Goal: Information Seeking & Learning: Learn about a topic

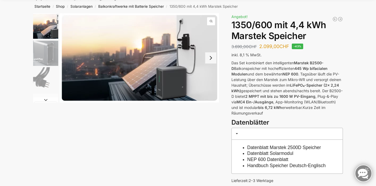
scroll to position [25, 0]
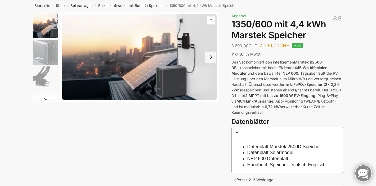
click at [47, 49] on img "2 / 9" at bounding box center [45, 52] width 25 height 25
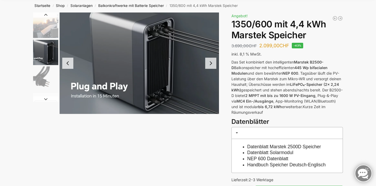
click at [45, 81] on img "3 / 9" at bounding box center [45, 78] width 25 height 25
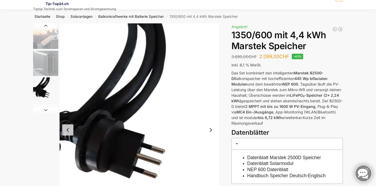
scroll to position [13, 0]
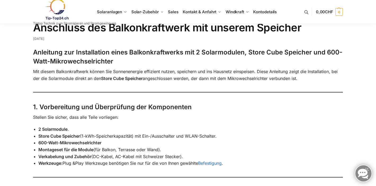
scroll to position [231, 0]
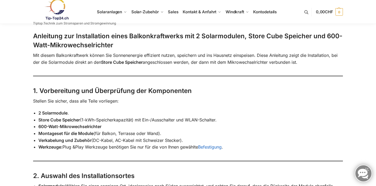
click at [156, 132] on li "Montageset für die Module (für Balkon, Terrasse oder Wand)." at bounding box center [190, 133] width 305 height 7
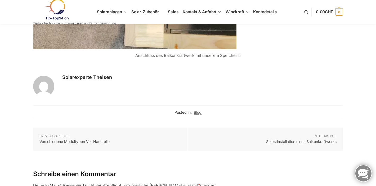
scroll to position [1621, 0]
